Goal: Task Accomplishment & Management: Use online tool/utility

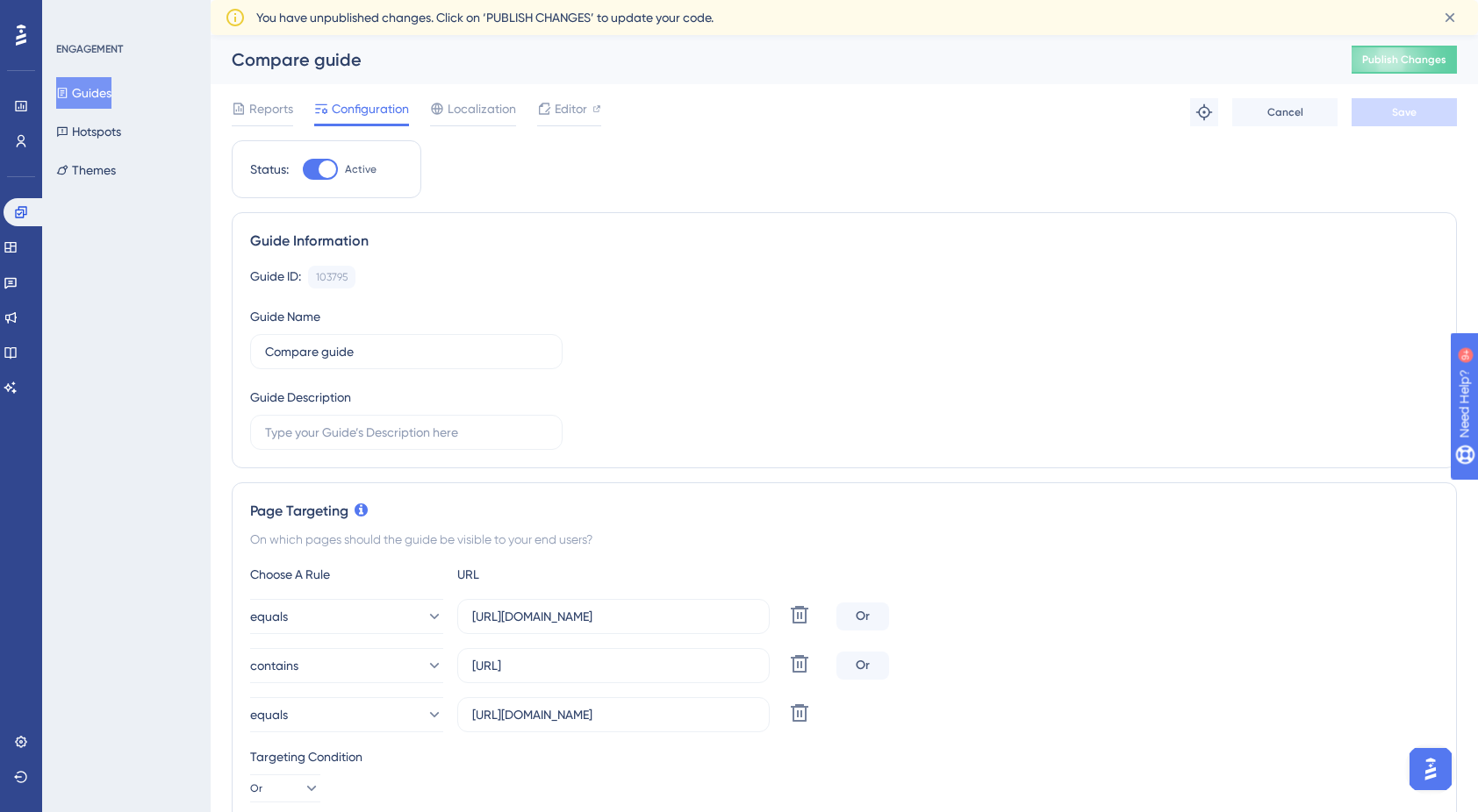
click at [1406, 755] on div "Targeting Condition" at bounding box center [844, 757] width 1188 height 21
click at [1424, 760] on img "Open AI Assistant Launcher" at bounding box center [1430, 770] width 31 height 31
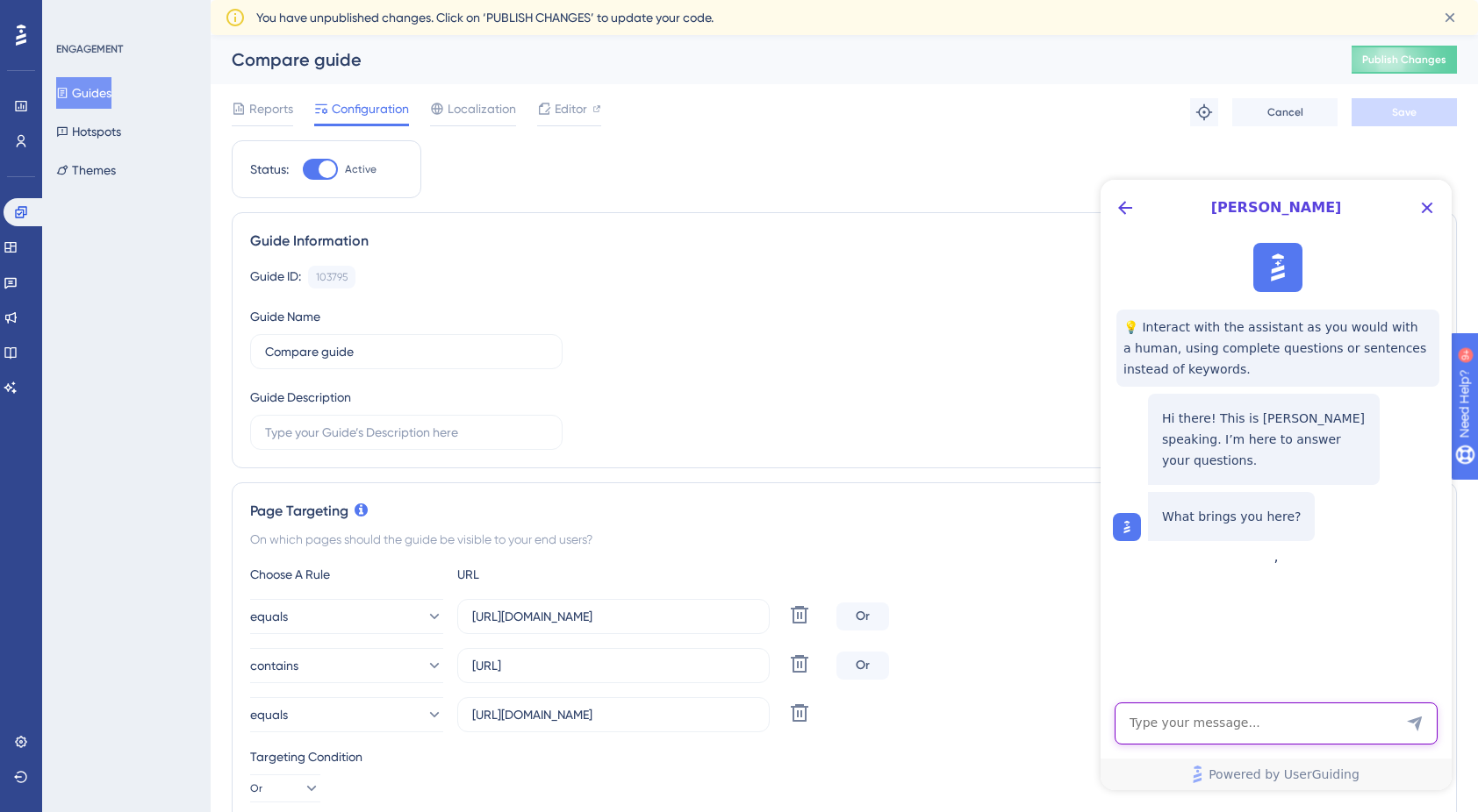
click at [1252, 719] on textarea "AI Assistant Text Input" at bounding box center [1276, 724] width 323 height 42
paste textarea "app-comparison-card.ng-star-inserted:first-child"
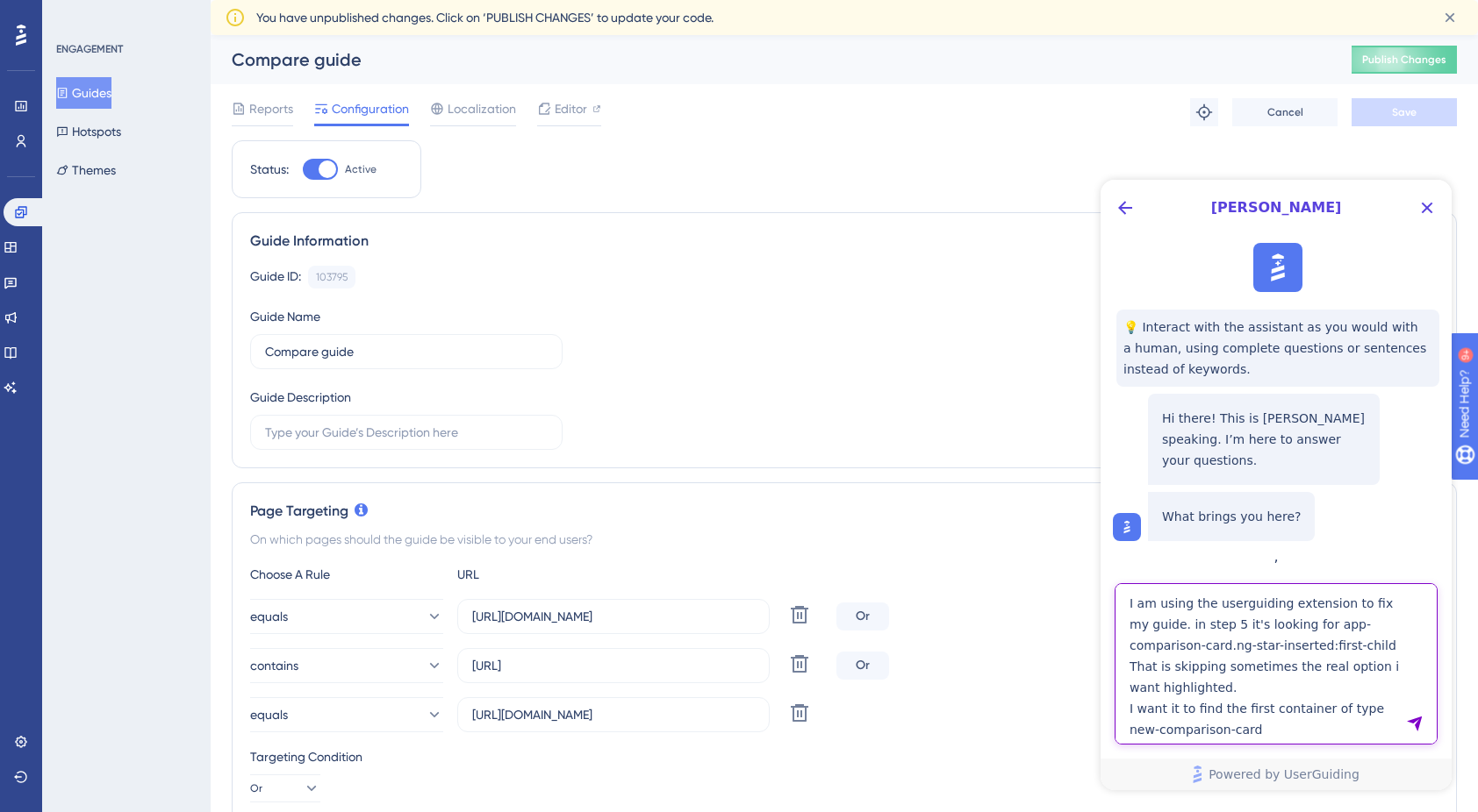
scroll to position [14, 0]
type textarea "I am using the userguiding extension to fix my guide. in step 5 it's looking fo…"
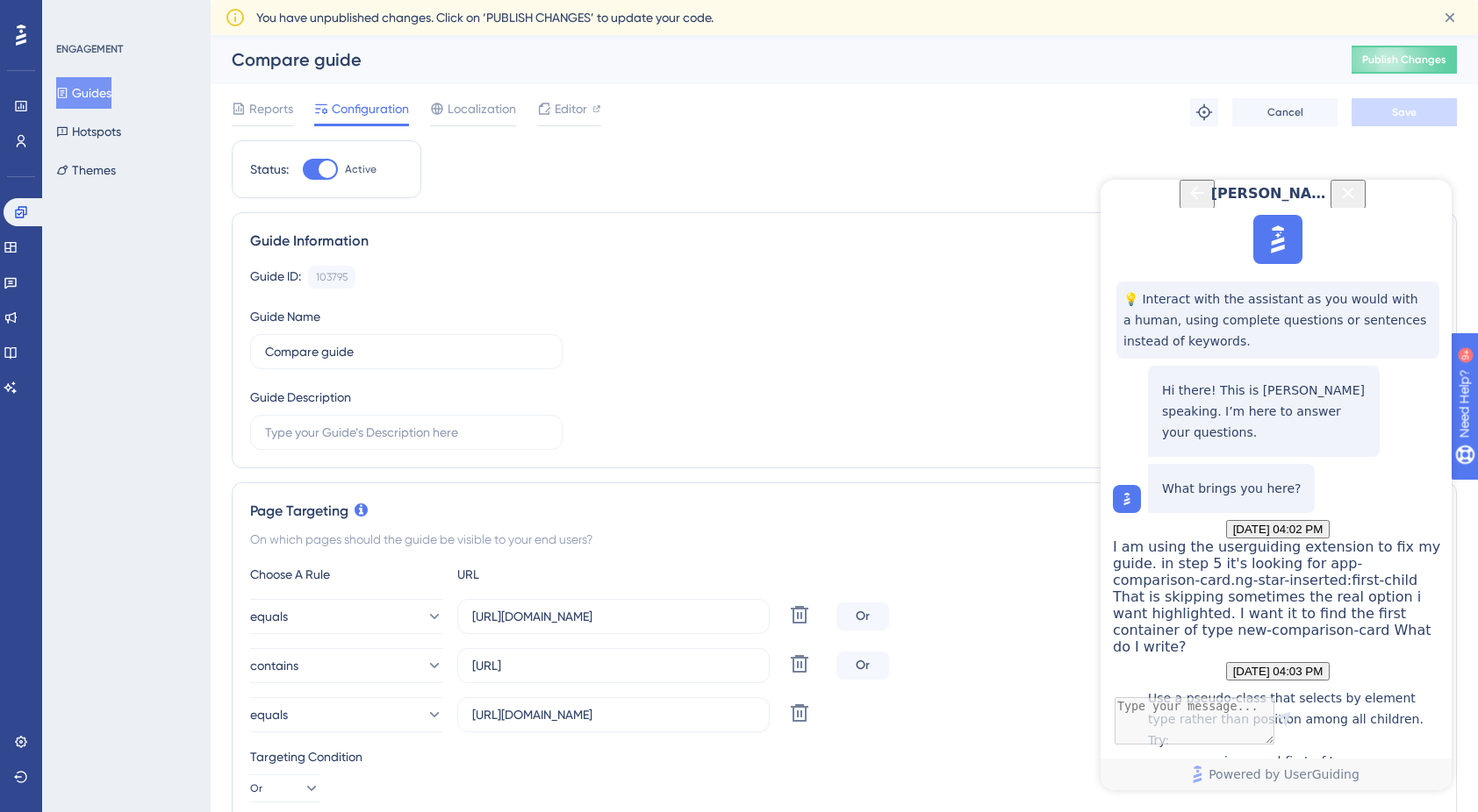
scroll to position [344, 0]
click at [1196, 751] on p "new-comparison-card:first-of-type" at bounding box center [1295, 761] width 295 height 21
drag, startPoint x: 1196, startPoint y: 522, endPoint x: 1375, endPoint y: 521, distance: 179.0
click at [1375, 751] on p "new-comparison-card:first-of-type" at bounding box center [1295, 761] width 295 height 21
copy div "new-comparison-card:first-of-type"
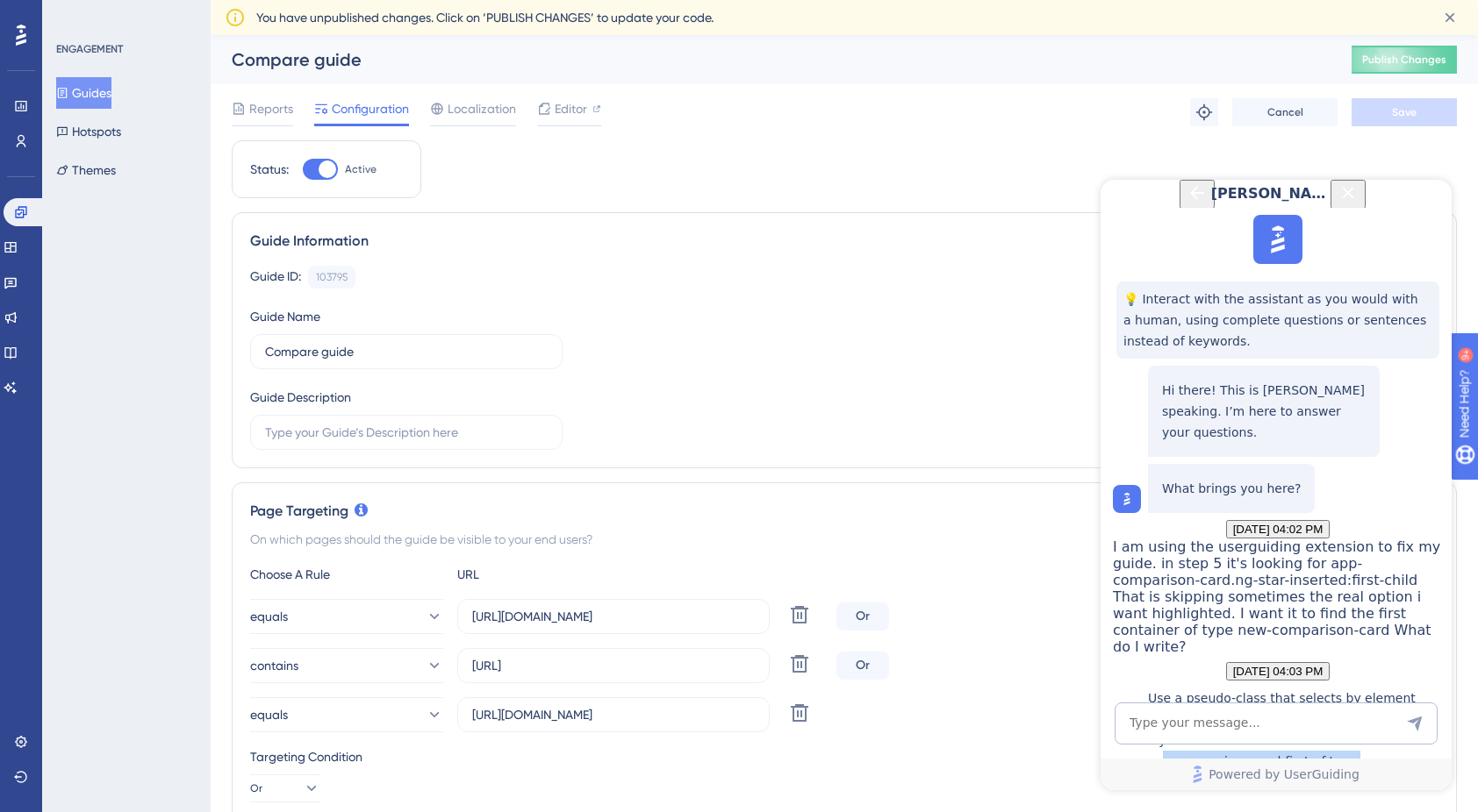
click at [1243, 751] on p "new-comparison-card:first-of-type" at bounding box center [1295, 761] width 295 height 21
drag, startPoint x: 1243, startPoint y: 518, endPoint x: 1236, endPoint y: 528, distance: 12.2
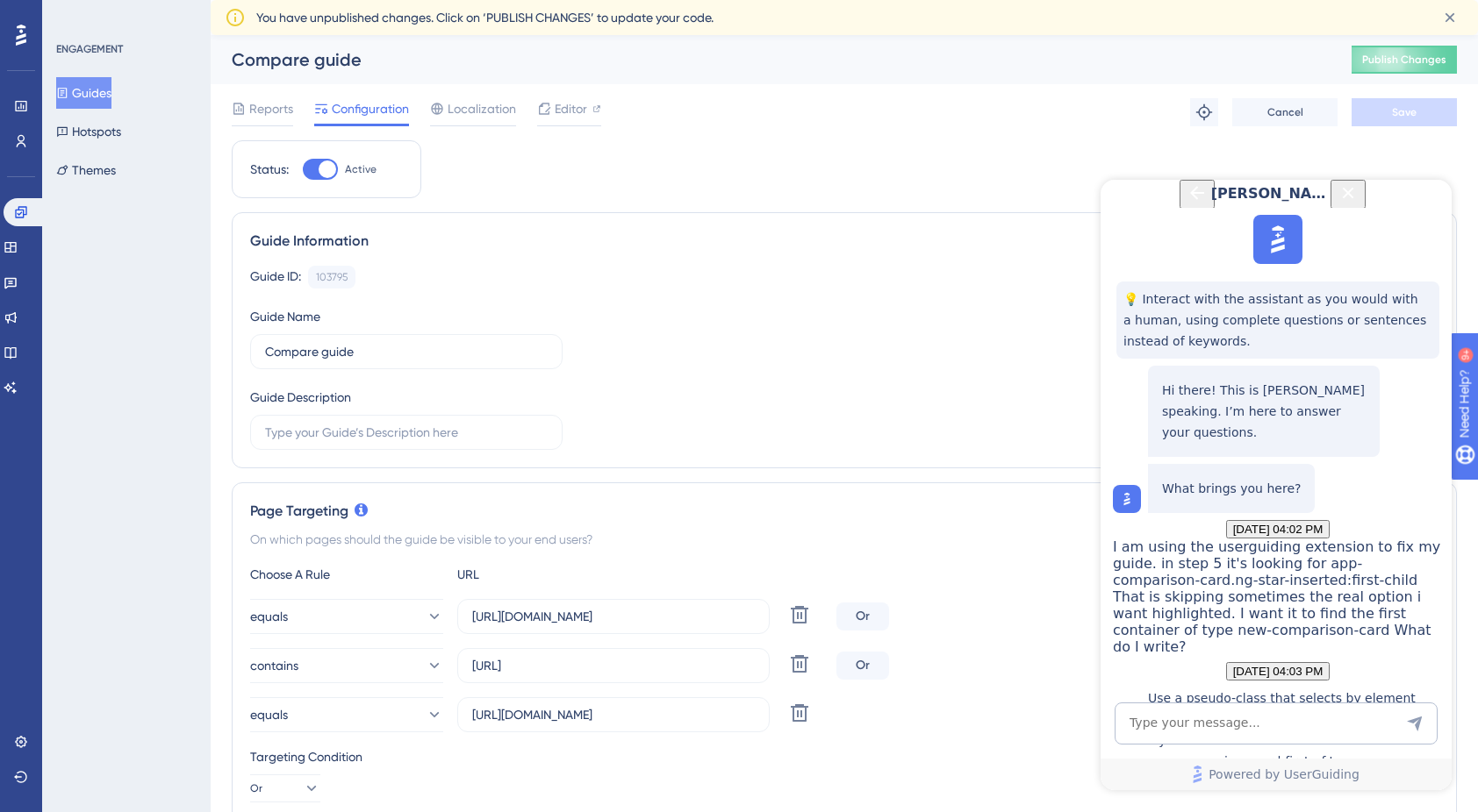
click at [1236, 772] on p "This selector will target the first new-comparison-card element regardless of i…" at bounding box center [1295, 825] width 295 height 105
drag, startPoint x: 1186, startPoint y: 510, endPoint x: 1376, endPoint y: 509, distance: 190.0
click at [1376, 751] on p "new-comparison-card:first-of-type" at bounding box center [1295, 761] width 295 height 21
copy p "new-comparison-card:first-of-type"
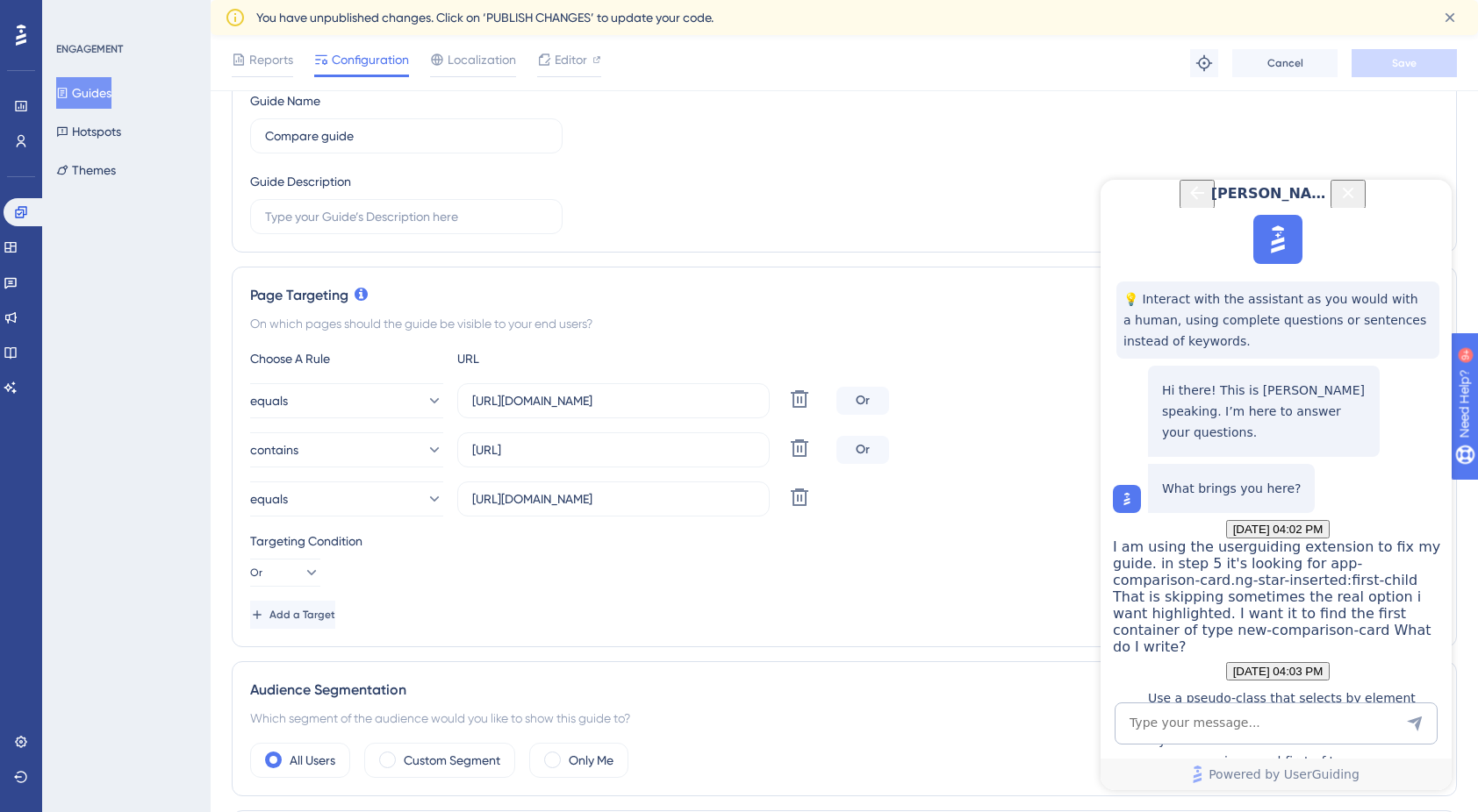
scroll to position [222, 0]
